Goal: Task Accomplishment & Management: Manage account settings

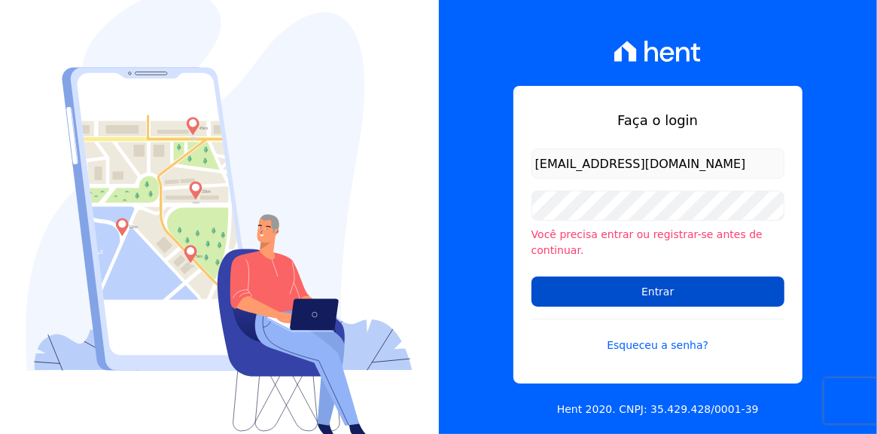
type input "[EMAIL_ADDRESS][DOMAIN_NAME]"
click at [648, 288] on input "Entrar" at bounding box center [658, 291] width 253 height 30
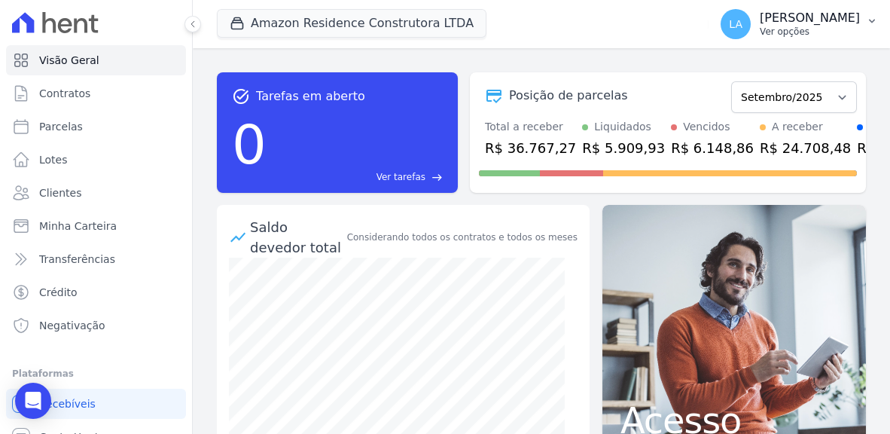
click at [871, 18] on icon "button" at bounding box center [872, 21] width 12 height 12
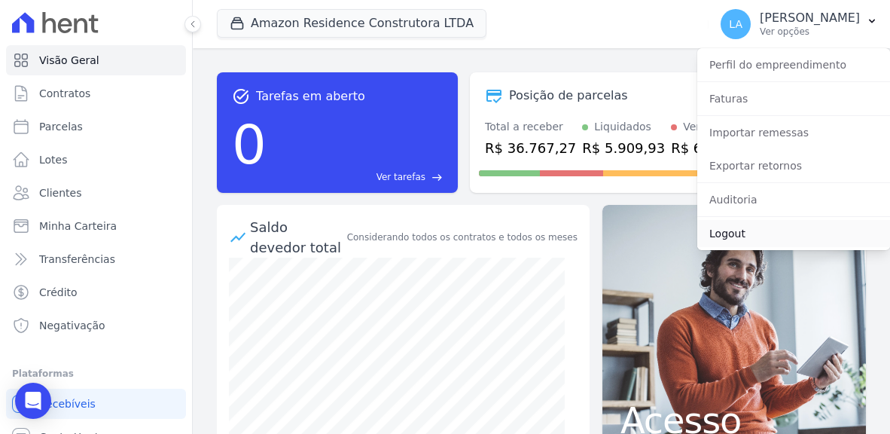
click at [730, 235] on link "Logout" at bounding box center [793, 233] width 193 height 27
click at [730, 235] on div "Acesso a crédito" at bounding box center [734, 355] width 264 height 300
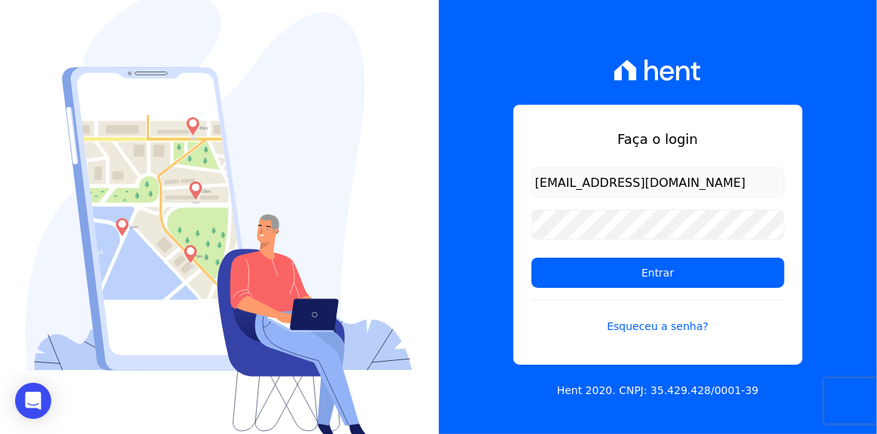
type input "[EMAIL_ADDRESS][DOMAIN_NAME]"
